Goal: Information Seeking & Learning: Learn about a topic

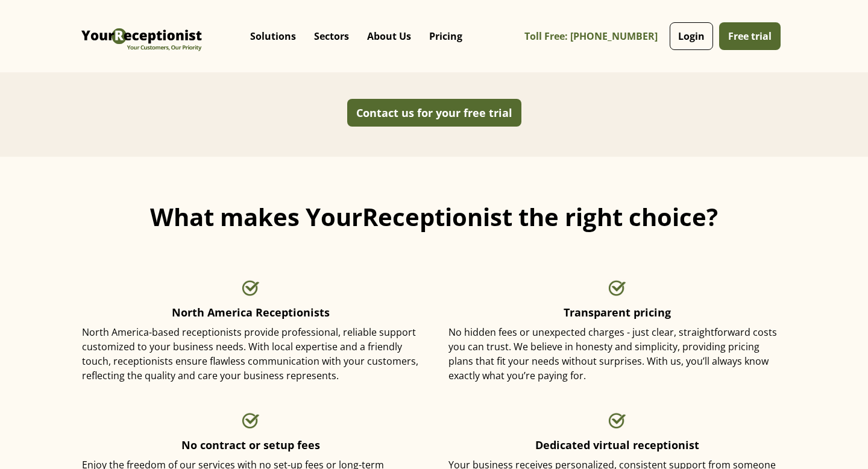
scroll to position [1130, 0]
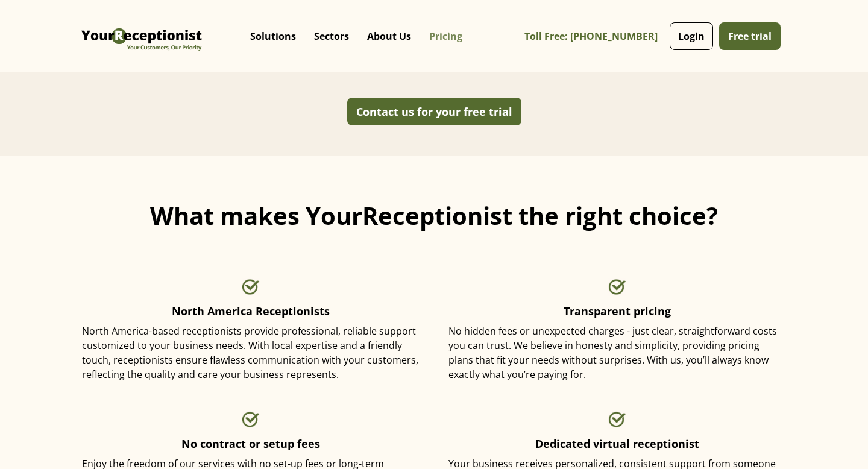
click at [452, 34] on link "Pricing" at bounding box center [445, 36] width 51 height 36
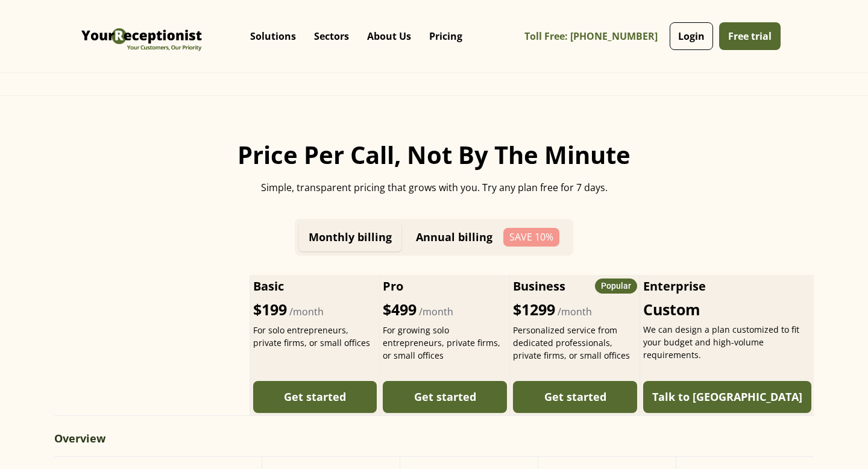
scroll to position [396, 0]
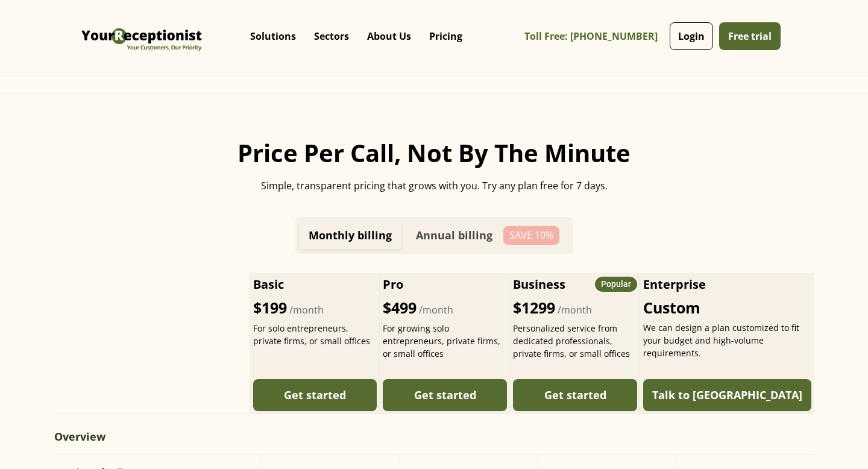
click at [468, 232] on div "Annual billing" at bounding box center [454, 235] width 77 height 13
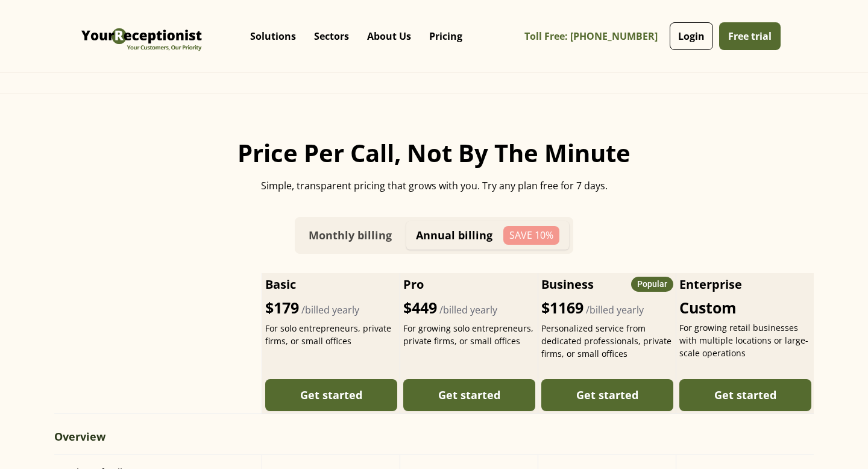
click at [334, 238] on div "Monthly billing" at bounding box center [349, 235] width 83 height 13
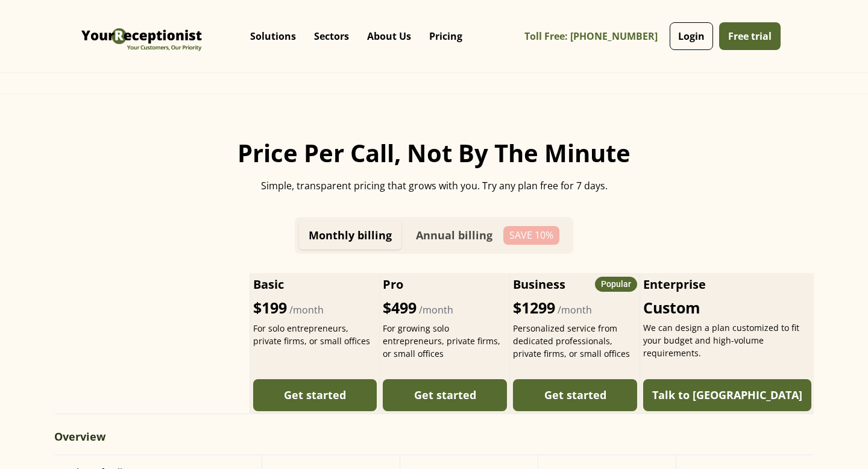
click at [434, 237] on div "Annual billing" at bounding box center [454, 235] width 77 height 13
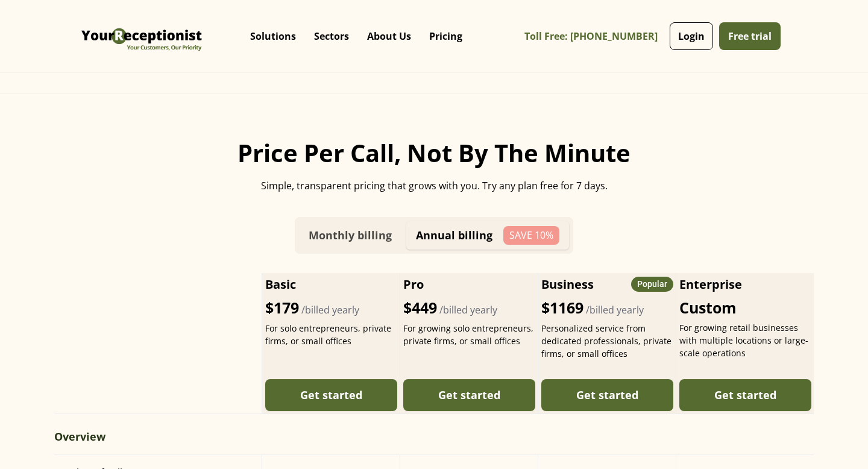
click at [339, 243] on link "Monthly billing" at bounding box center [350, 235] width 102 height 28
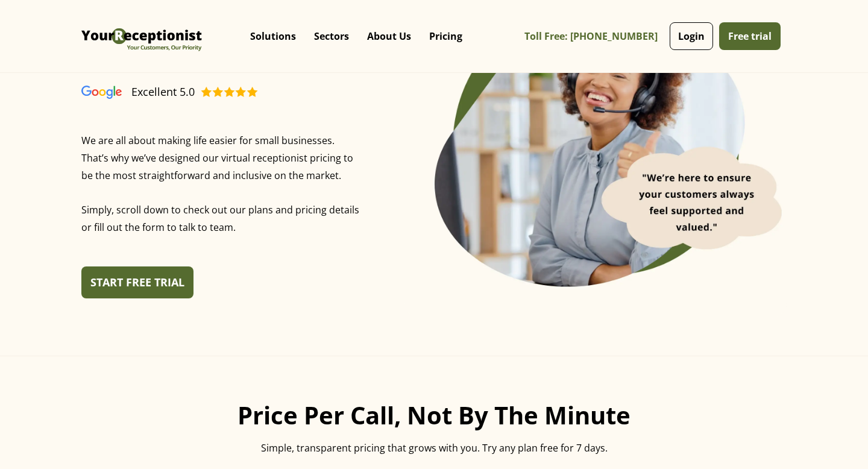
scroll to position [0, 0]
